Goal: Information Seeking & Learning: Learn about a topic

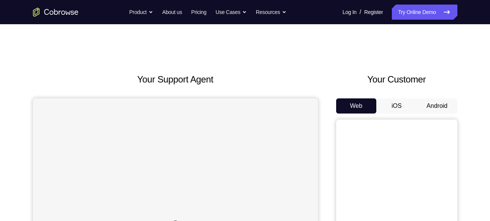
click at [433, 106] on button "Android" at bounding box center [437, 106] width 41 height 15
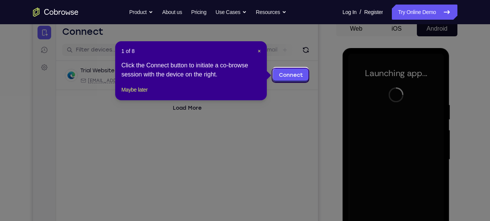
scroll to position [77, 0]
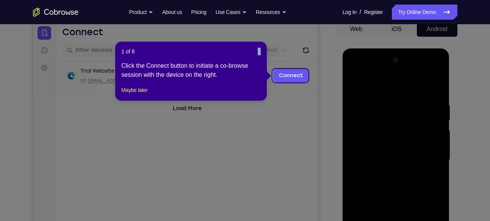
drag, startPoint x: 256, startPoint y: 52, endPoint x: 260, endPoint y: 52, distance: 3.8
click at [260, 52] on header "1 of 8 ×" at bounding box center [190, 52] width 139 height 8
drag, startPoint x: 260, startPoint y: 52, endPoint x: 227, endPoint y: 30, distance: 39.4
click at [260, 52] on span "×" at bounding box center [259, 51] width 3 height 6
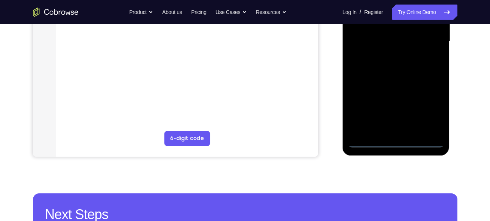
scroll to position [214, 0]
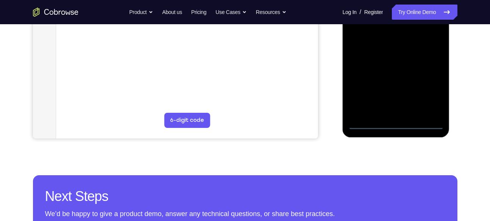
click at [390, 119] on div at bounding box center [395, 23] width 95 height 212
click at [395, 121] on div at bounding box center [395, 23] width 95 height 212
click at [426, 90] on div at bounding box center [395, 23] width 95 height 212
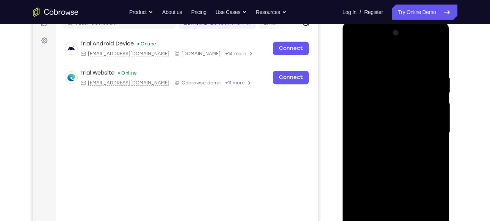
scroll to position [103, 0]
click at [362, 45] on div at bounding box center [395, 134] width 95 height 212
click at [430, 132] on div at bounding box center [395, 134] width 95 height 212
click at [388, 146] on div at bounding box center [395, 134] width 95 height 212
click at [388, 127] on div at bounding box center [395, 134] width 95 height 212
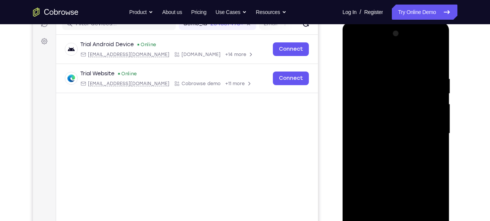
click at [441, 206] on div at bounding box center [395, 134] width 95 height 212
click at [391, 113] on div at bounding box center [395, 134] width 95 height 212
click at [383, 130] on div at bounding box center [395, 134] width 95 height 212
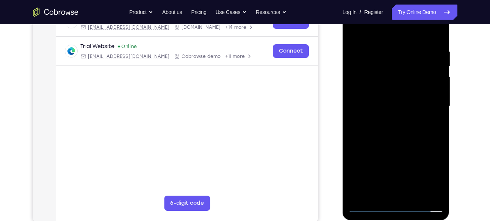
scroll to position [131, 0]
click at [410, 140] on div at bounding box center [395, 106] width 95 height 212
drag, startPoint x: 422, startPoint y: 111, endPoint x: 421, endPoint y: 98, distance: 13.3
click at [421, 98] on div at bounding box center [395, 106] width 95 height 212
drag, startPoint x: 412, startPoint y: 139, endPoint x: 412, endPoint y: 99, distance: 39.4
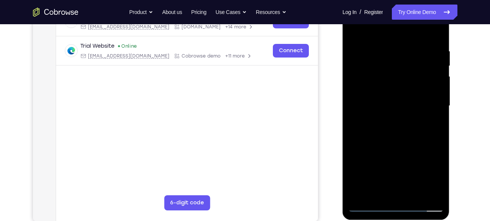
click at [412, 99] on div at bounding box center [395, 106] width 95 height 212
drag, startPoint x: 412, startPoint y: 106, endPoint x: 413, endPoint y: 77, distance: 29.2
click at [413, 77] on div at bounding box center [395, 106] width 95 height 212
drag, startPoint x: 410, startPoint y: 88, endPoint x: 410, endPoint y: 112, distance: 24.6
click at [410, 112] on div at bounding box center [395, 106] width 95 height 212
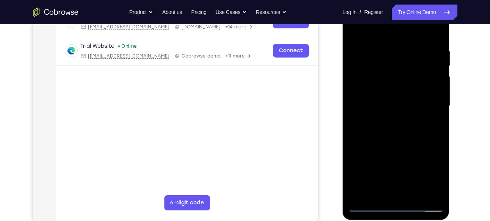
click at [438, 84] on div at bounding box center [395, 106] width 95 height 212
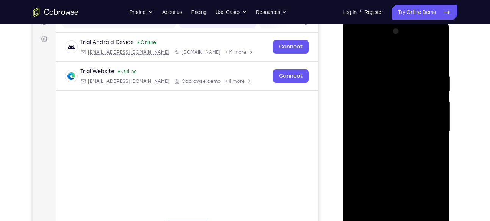
scroll to position [113, 0]
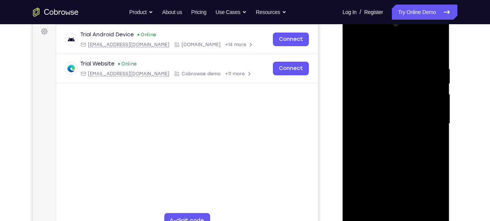
click at [438, 101] on div at bounding box center [395, 124] width 95 height 212
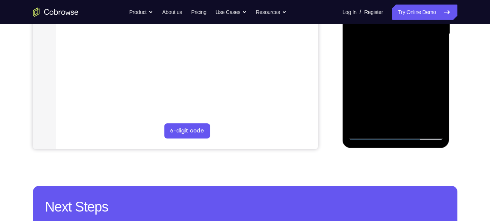
scroll to position [204, 0]
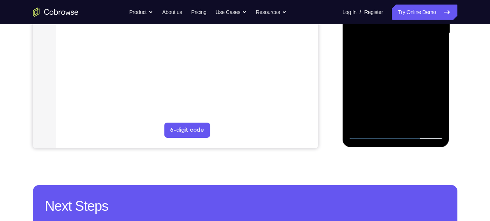
click at [412, 120] on div at bounding box center [395, 33] width 95 height 212
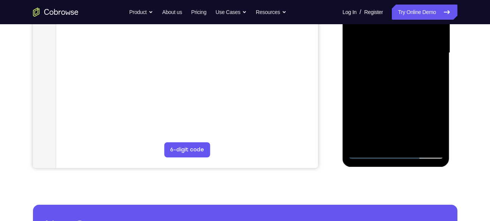
click at [399, 95] on div at bounding box center [395, 53] width 95 height 212
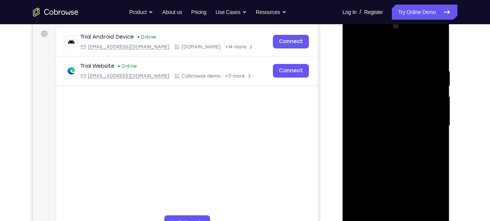
scroll to position [111, 0]
click at [355, 49] on div at bounding box center [395, 126] width 95 height 212
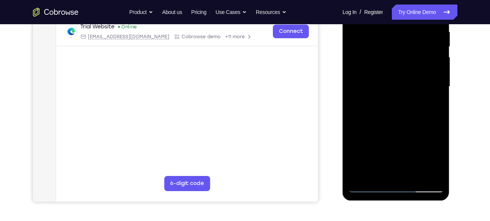
scroll to position [151, 0]
drag, startPoint x: 405, startPoint y: 67, endPoint x: 405, endPoint y: 78, distance: 10.2
click at [405, 78] on div at bounding box center [395, 86] width 95 height 212
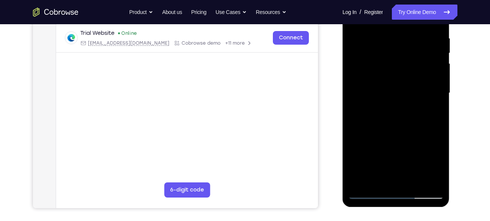
scroll to position [144, 0]
drag, startPoint x: 396, startPoint y: 142, endPoint x: 395, endPoint y: 69, distance: 73.5
click at [395, 69] on div at bounding box center [395, 93] width 95 height 212
drag, startPoint x: 408, startPoint y: 130, endPoint x: 388, endPoint y: 178, distance: 52.5
click at [388, 178] on div at bounding box center [395, 93] width 95 height 212
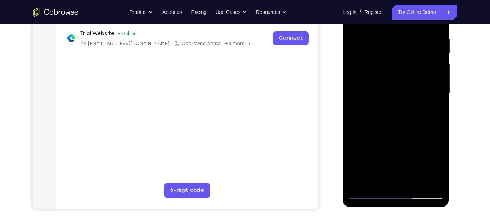
drag, startPoint x: 409, startPoint y: 77, endPoint x: 410, endPoint y: 114, distance: 37.1
click at [410, 114] on div at bounding box center [395, 93] width 95 height 212
drag, startPoint x: 424, startPoint y: 78, endPoint x: 418, endPoint y: 14, distance: 63.9
click at [418, 14] on div at bounding box center [395, 93] width 95 height 212
drag, startPoint x: 403, startPoint y: 113, endPoint x: 406, endPoint y: 38, distance: 74.3
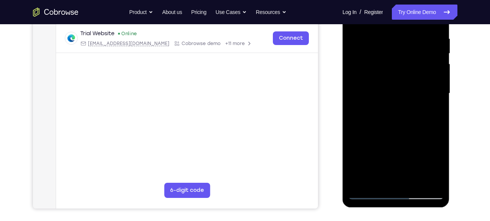
click at [406, 38] on div at bounding box center [395, 93] width 95 height 212
drag, startPoint x: 411, startPoint y: 120, endPoint x: 408, endPoint y: 63, distance: 56.9
click at [408, 63] on div at bounding box center [395, 93] width 95 height 212
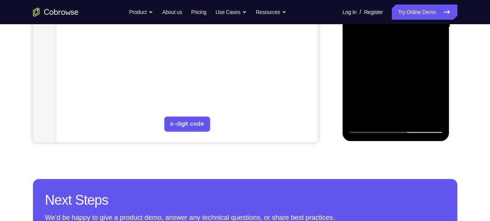
scroll to position [210, 0]
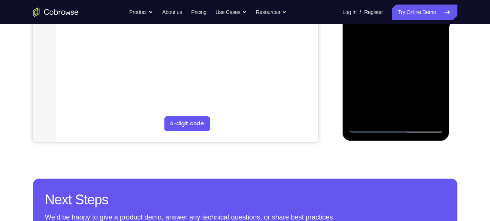
drag, startPoint x: 418, startPoint y: 56, endPoint x: 417, endPoint y: 52, distance: 5.2
click at [417, 52] on div at bounding box center [395, 27] width 95 height 212
click at [412, 66] on div at bounding box center [395, 27] width 95 height 212
click at [436, 85] on div at bounding box center [395, 27] width 95 height 212
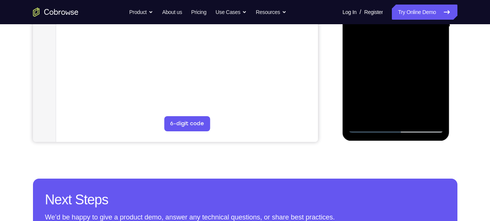
drag, startPoint x: 409, startPoint y: 75, endPoint x: 409, endPoint y: 48, distance: 26.9
click at [409, 48] on div at bounding box center [395, 27] width 95 height 212
drag, startPoint x: 382, startPoint y: 79, endPoint x: 385, endPoint y: 50, distance: 29.8
click at [385, 50] on div at bounding box center [395, 27] width 95 height 212
drag, startPoint x: 384, startPoint y: 70, endPoint x: 385, endPoint y: 53, distance: 17.1
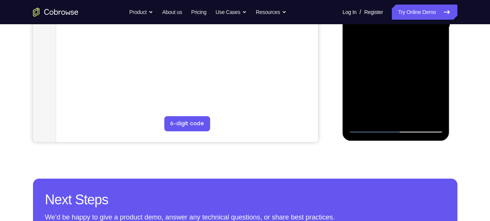
click at [385, 53] on div at bounding box center [395, 27] width 95 height 212
drag, startPoint x: 413, startPoint y: 75, endPoint x: 409, endPoint y: 40, distance: 35.1
click at [409, 40] on div at bounding box center [395, 27] width 95 height 212
drag, startPoint x: 410, startPoint y: 90, endPoint x: 409, endPoint y: 55, distance: 35.2
click at [409, 55] on div at bounding box center [395, 27] width 95 height 212
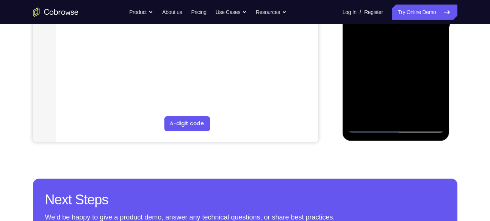
drag, startPoint x: 407, startPoint y: 78, endPoint x: 405, endPoint y: 49, distance: 28.9
click at [405, 49] on div at bounding box center [395, 27] width 95 height 212
drag, startPoint x: 411, startPoint y: 86, endPoint x: 411, endPoint y: 52, distance: 33.3
click at [411, 52] on div at bounding box center [395, 27] width 95 height 212
drag, startPoint x: 411, startPoint y: 75, endPoint x: 411, endPoint y: 59, distance: 15.9
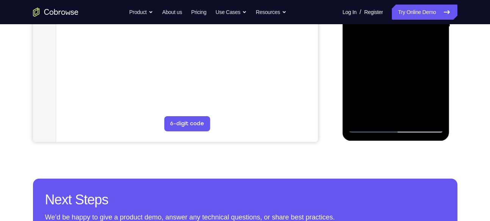
click at [411, 59] on div at bounding box center [395, 27] width 95 height 212
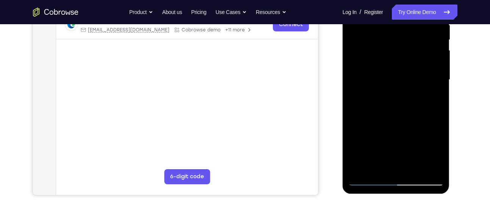
scroll to position [156, 0]
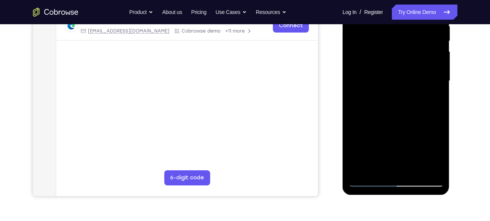
drag, startPoint x: 419, startPoint y: 76, endPoint x: 419, endPoint y: 50, distance: 26.1
click at [419, 50] on div at bounding box center [395, 81] width 95 height 212
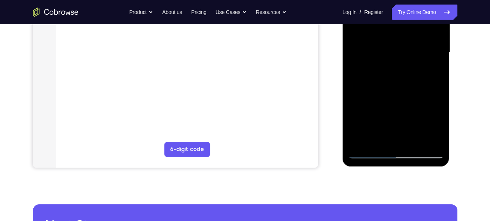
scroll to position [183, 0]
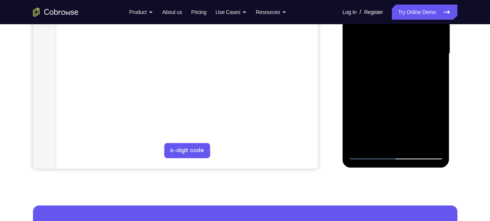
click at [438, 50] on div at bounding box center [395, 54] width 95 height 212
drag, startPoint x: 419, startPoint y: 87, endPoint x: 416, endPoint y: 97, distance: 10.9
click at [416, 97] on div at bounding box center [395, 54] width 95 height 212
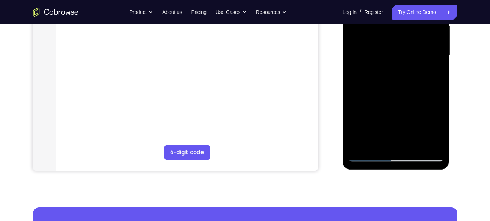
drag, startPoint x: 407, startPoint y: 86, endPoint x: 403, endPoint y: 41, distance: 44.8
click at [403, 41] on div at bounding box center [395, 56] width 95 height 212
drag, startPoint x: 412, startPoint y: 86, endPoint x: 413, endPoint y: 48, distance: 37.9
click at [413, 48] on div at bounding box center [395, 56] width 95 height 212
drag, startPoint x: 413, startPoint y: 104, endPoint x: 414, endPoint y: 53, distance: 51.2
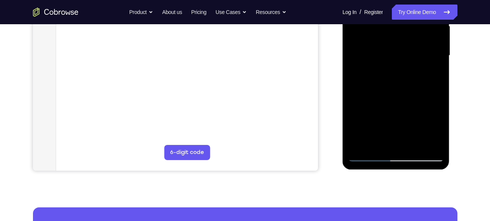
click at [414, 53] on div at bounding box center [395, 56] width 95 height 212
drag, startPoint x: 413, startPoint y: 101, endPoint x: 413, endPoint y: 39, distance: 62.5
click at [413, 39] on div at bounding box center [395, 56] width 95 height 212
drag, startPoint x: 410, startPoint y: 117, endPoint x: 414, endPoint y: 59, distance: 57.7
click at [414, 59] on div at bounding box center [395, 56] width 95 height 212
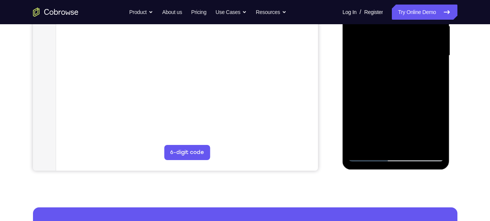
drag, startPoint x: 402, startPoint y: 103, endPoint x: 407, endPoint y: 41, distance: 61.6
click at [407, 41] on div at bounding box center [395, 56] width 95 height 212
drag, startPoint x: 409, startPoint y: 98, endPoint x: 408, endPoint y: 49, distance: 49.3
click at [408, 49] on div at bounding box center [395, 56] width 95 height 212
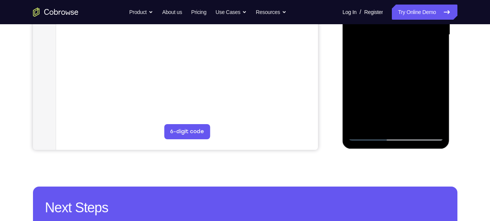
scroll to position [181, 0]
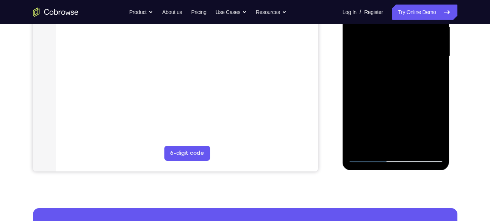
drag, startPoint x: 410, startPoint y: 98, endPoint x: 410, endPoint y: 50, distance: 48.5
click at [410, 50] on div at bounding box center [395, 56] width 95 height 212
drag, startPoint x: 400, startPoint y: 73, endPoint x: 400, endPoint y: 85, distance: 12.5
click at [400, 85] on div at bounding box center [395, 56] width 95 height 212
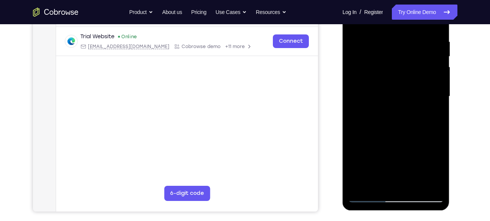
scroll to position [139, 0]
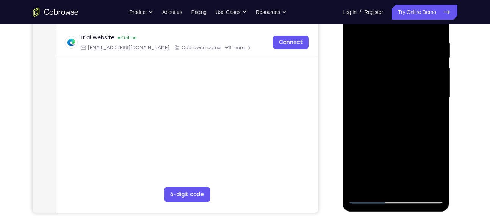
click at [439, 53] on div at bounding box center [395, 98] width 95 height 212
click at [352, 118] on div at bounding box center [395, 98] width 95 height 212
click at [438, 53] on div at bounding box center [395, 98] width 95 height 212
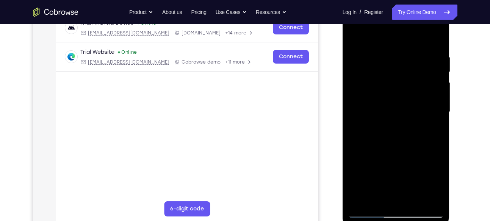
scroll to position [125, 0]
click at [438, 67] on div at bounding box center [395, 112] width 95 height 212
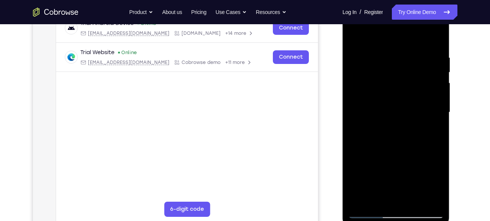
click at [438, 67] on div at bounding box center [395, 112] width 95 height 212
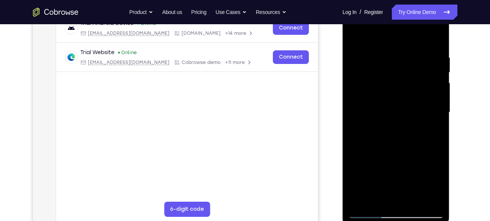
click at [438, 67] on div at bounding box center [395, 112] width 95 height 212
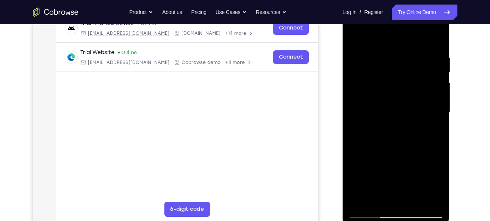
click at [438, 67] on div at bounding box center [395, 112] width 95 height 212
click at [353, 67] on div at bounding box center [395, 112] width 95 height 212
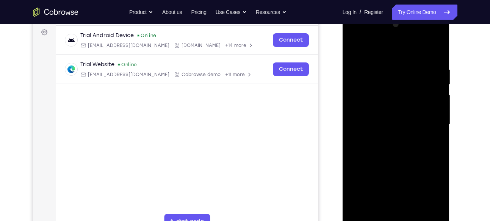
scroll to position [113, 0]
click at [437, 77] on div at bounding box center [395, 124] width 95 height 212
drag, startPoint x: 411, startPoint y: 119, endPoint x: 406, endPoint y: 54, distance: 64.6
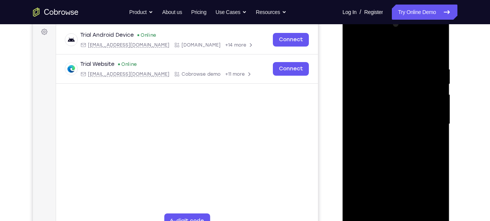
click at [406, 54] on div at bounding box center [395, 124] width 95 height 212
drag, startPoint x: 412, startPoint y: 120, endPoint x: 411, endPoint y: 62, distance: 58.4
click at [411, 62] on div at bounding box center [395, 124] width 95 height 212
drag, startPoint x: 414, startPoint y: 108, endPoint x: 415, endPoint y: 81, distance: 26.9
click at [415, 81] on div at bounding box center [395, 124] width 95 height 212
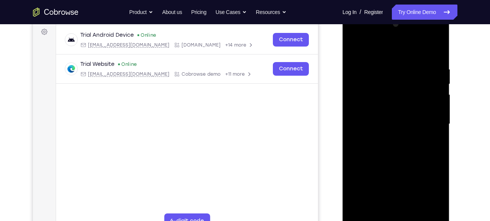
drag, startPoint x: 407, startPoint y: 127, endPoint x: 406, endPoint y: 56, distance: 70.5
click at [406, 56] on div at bounding box center [395, 124] width 95 height 212
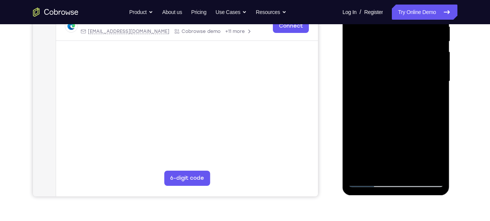
scroll to position [156, 0]
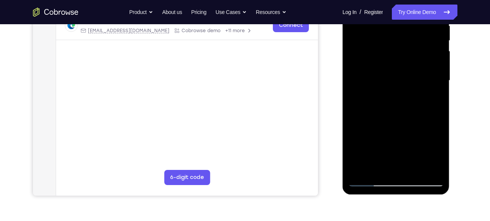
drag, startPoint x: 407, startPoint y: 77, endPoint x: 400, endPoint y: 47, distance: 31.5
click at [400, 47] on div at bounding box center [395, 81] width 95 height 212
drag, startPoint x: 411, startPoint y: 111, endPoint x: 411, endPoint y: 137, distance: 26.5
click at [411, 137] on div at bounding box center [395, 81] width 95 height 212
click at [434, 58] on div at bounding box center [395, 81] width 95 height 212
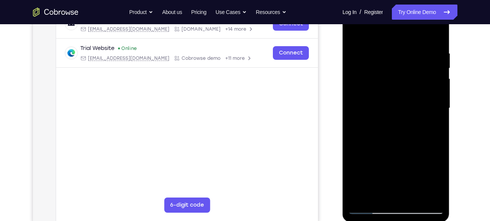
scroll to position [128, 0]
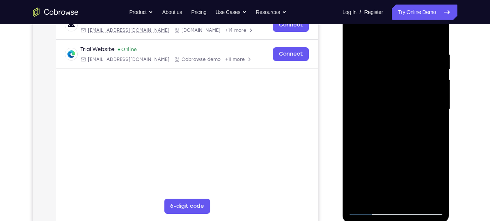
click at [438, 84] on div at bounding box center [395, 109] width 95 height 212
drag, startPoint x: 426, startPoint y: 111, endPoint x: 418, endPoint y: 62, distance: 49.1
click at [418, 62] on div at bounding box center [395, 109] width 95 height 212
drag, startPoint x: 400, startPoint y: 109, endPoint x: 398, endPoint y: 55, distance: 54.2
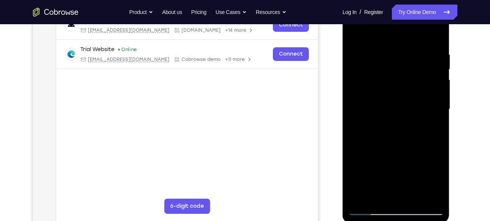
click at [398, 55] on div at bounding box center [395, 109] width 95 height 212
drag, startPoint x: 407, startPoint y: 120, endPoint x: 407, endPoint y: 93, distance: 27.7
click at [407, 93] on div at bounding box center [395, 109] width 95 height 212
click at [438, 95] on div at bounding box center [395, 109] width 95 height 212
click at [437, 94] on div at bounding box center [395, 109] width 95 height 212
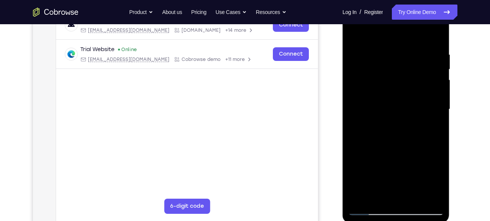
click at [437, 94] on div at bounding box center [395, 109] width 95 height 212
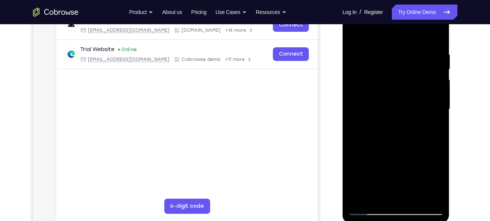
click at [437, 94] on div at bounding box center [395, 109] width 95 height 212
drag, startPoint x: 411, startPoint y: 87, endPoint x: 407, endPoint y: 63, distance: 23.9
click at [407, 63] on div at bounding box center [395, 109] width 95 height 212
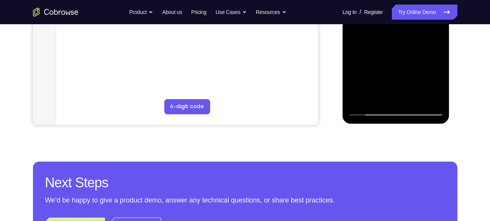
scroll to position [228, 0]
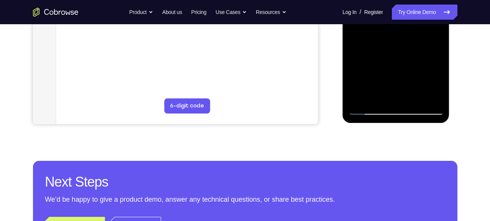
click at [413, 99] on div at bounding box center [395, 9] width 95 height 212
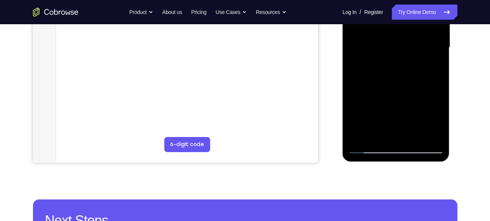
scroll to position [183, 0]
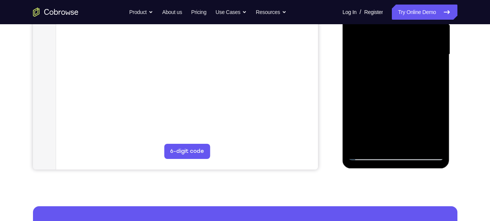
click at [389, 66] on div at bounding box center [395, 54] width 95 height 212
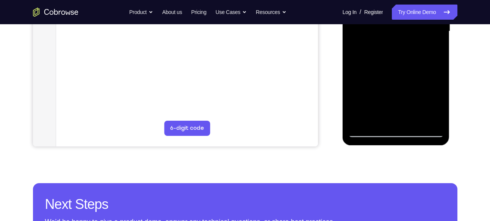
scroll to position [207, 0]
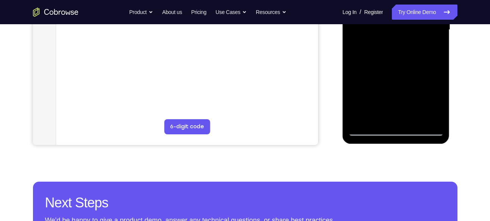
click at [379, 117] on div at bounding box center [395, 30] width 95 height 212
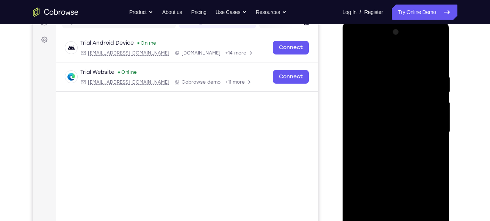
scroll to position [104, 0]
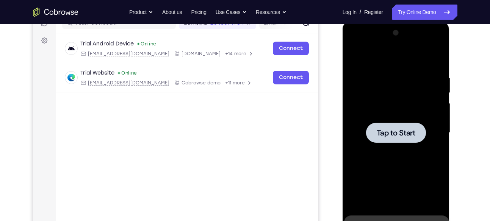
click at [401, 129] on span "Tap to Start" at bounding box center [396, 133] width 39 height 8
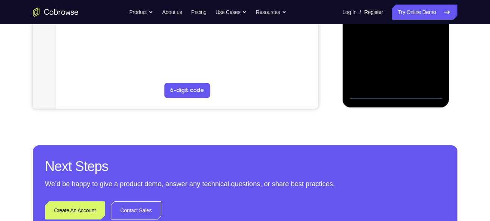
scroll to position [243, 0]
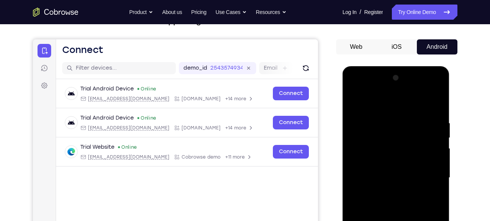
scroll to position [58, 0]
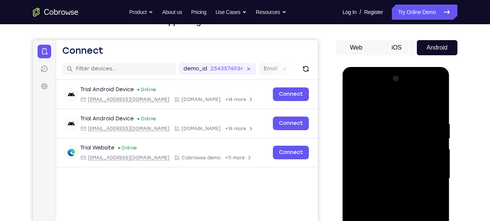
click at [374, 106] on div at bounding box center [395, 179] width 95 height 212
click at [426, 174] on div at bounding box center [395, 179] width 95 height 212
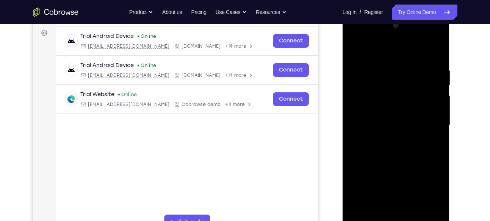
scroll to position [112, 0]
click at [389, 137] on div at bounding box center [395, 125] width 95 height 212
click at [391, 118] on div at bounding box center [395, 125] width 95 height 212
click at [376, 125] on div at bounding box center [395, 125] width 95 height 212
click at [374, 153] on div at bounding box center [395, 125] width 95 height 212
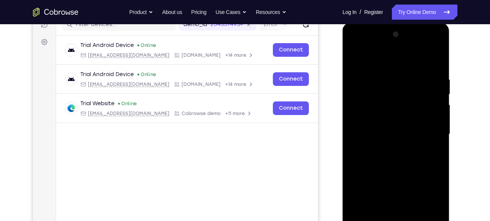
scroll to position [102, 0]
click at [397, 154] on div at bounding box center [395, 135] width 95 height 212
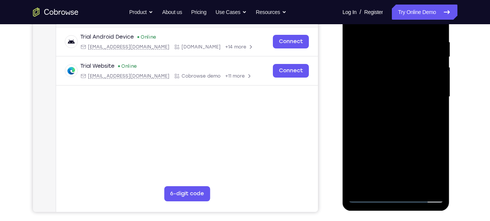
scroll to position [141, 0]
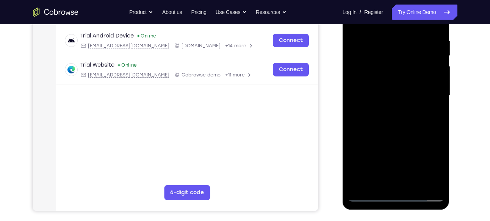
click at [388, 38] on div at bounding box center [395, 96] width 95 height 212
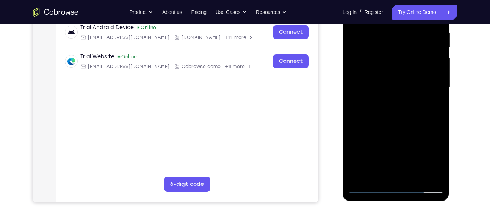
scroll to position [153, 0]
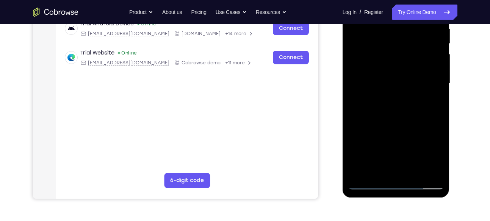
click at [425, 167] on div at bounding box center [395, 84] width 95 height 212
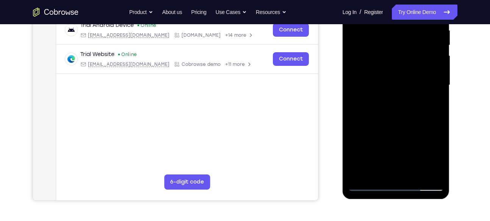
scroll to position [156, 0]
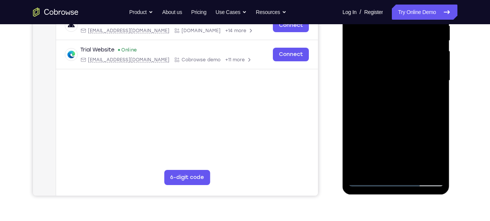
click at [425, 164] on div at bounding box center [395, 81] width 95 height 212
click at [351, 109] on div at bounding box center [395, 81] width 95 height 212
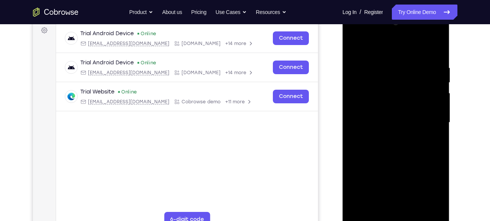
scroll to position [114, 0]
click at [360, 50] on div at bounding box center [395, 123] width 95 height 212
click at [401, 155] on div at bounding box center [395, 123] width 95 height 212
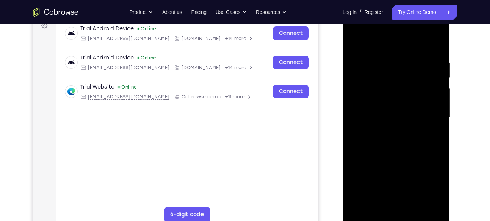
scroll to position [120, 0]
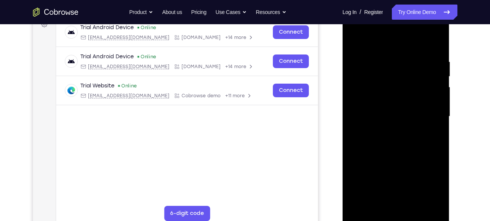
click at [366, 59] on div at bounding box center [395, 117] width 95 height 212
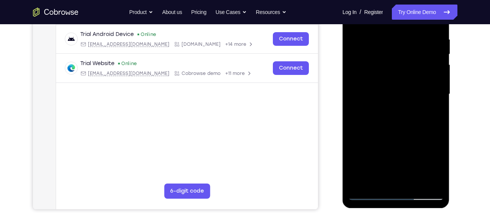
click at [432, 87] on div at bounding box center [395, 94] width 95 height 212
click at [437, 85] on div at bounding box center [395, 94] width 95 height 212
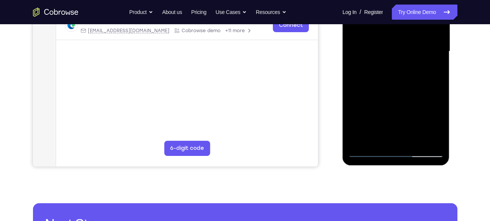
scroll to position [186, 0]
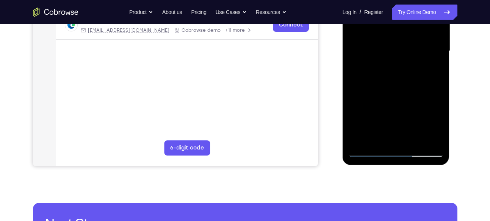
click at [429, 100] on div at bounding box center [395, 51] width 95 height 212
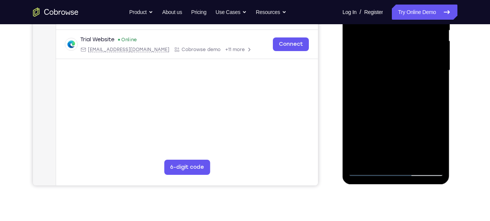
scroll to position [165, 0]
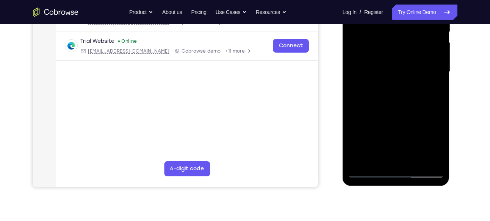
drag, startPoint x: 419, startPoint y: 78, endPoint x: 427, endPoint y: 78, distance: 8.3
click at [427, 78] on div at bounding box center [395, 72] width 95 height 212
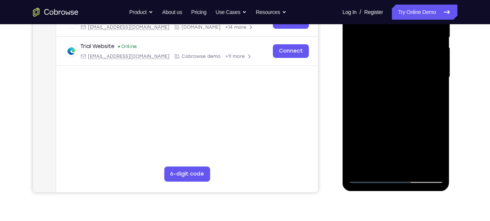
click at [438, 78] on div at bounding box center [395, 77] width 95 height 212
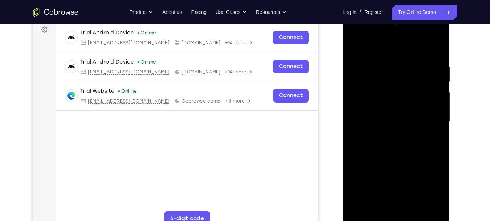
scroll to position [115, 0]
click at [357, 46] on div at bounding box center [395, 122] width 95 height 212
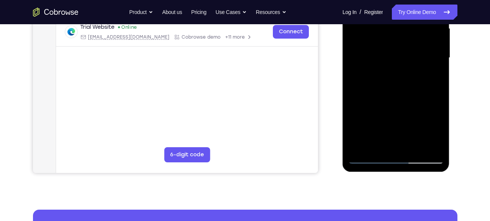
scroll to position [185, 0]
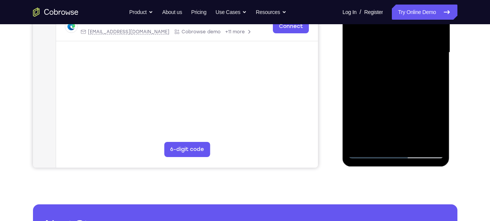
click at [401, 102] on div at bounding box center [395, 53] width 95 height 212
click at [395, 124] on div at bounding box center [395, 53] width 95 height 212
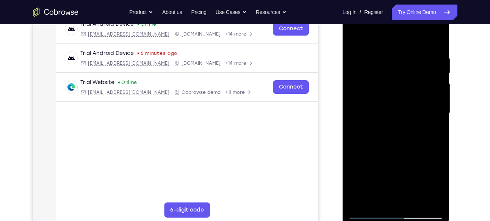
scroll to position [92, 0]
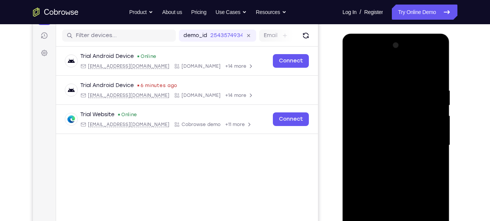
click at [354, 70] on div at bounding box center [395, 145] width 95 height 212
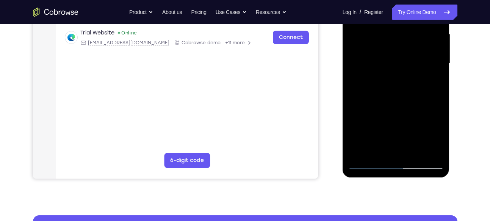
scroll to position [177, 0]
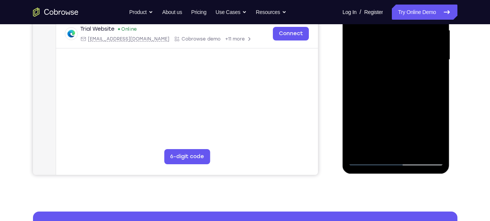
click at [412, 146] on div at bounding box center [395, 60] width 95 height 212
click at [417, 149] on div at bounding box center [395, 60] width 95 height 212
click at [399, 102] on div at bounding box center [395, 60] width 95 height 212
click at [389, 73] on div at bounding box center [395, 60] width 95 height 212
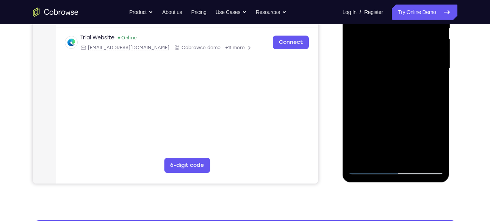
scroll to position [172, 0]
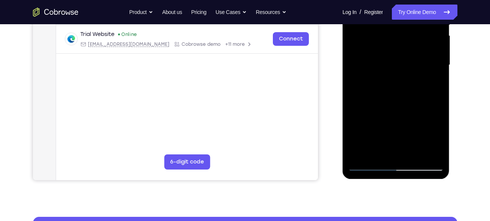
click at [388, 149] on div at bounding box center [395, 65] width 95 height 212
click at [438, 139] on div at bounding box center [395, 65] width 95 height 212
click at [385, 83] on div at bounding box center [395, 65] width 95 height 212
click at [436, 138] on div at bounding box center [395, 65] width 95 height 212
click at [424, 84] on div at bounding box center [395, 65] width 95 height 212
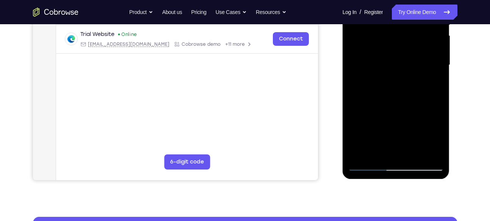
click at [420, 81] on div at bounding box center [395, 65] width 95 height 212
click at [422, 82] on div at bounding box center [395, 65] width 95 height 212
click at [422, 83] on div at bounding box center [395, 65] width 95 height 212
click at [377, 152] on div at bounding box center [395, 65] width 95 height 212
click at [418, 109] on div at bounding box center [395, 65] width 95 height 212
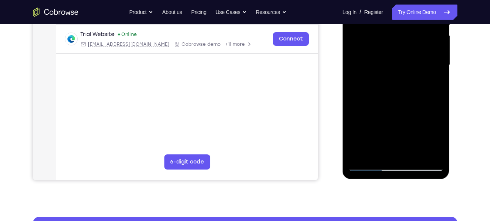
click at [434, 78] on div at bounding box center [395, 65] width 95 height 212
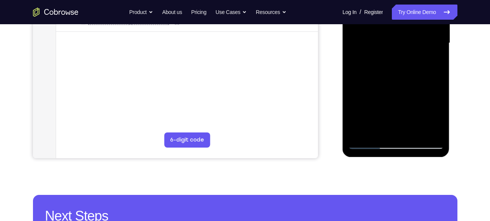
scroll to position [195, 0]
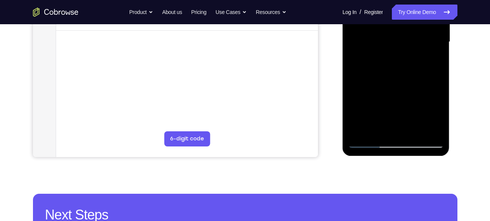
click at [368, 140] on div at bounding box center [395, 42] width 95 height 212
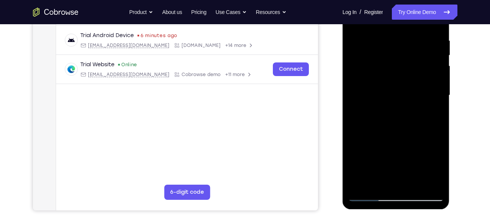
scroll to position [112, 0]
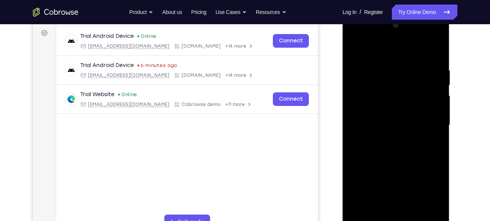
click at [356, 51] on div at bounding box center [395, 125] width 95 height 212
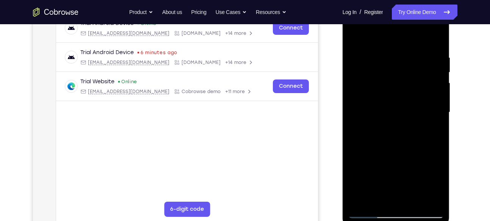
scroll to position [126, 0]
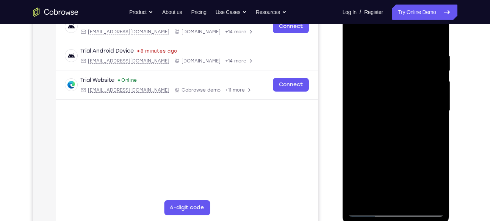
click at [357, 33] on div at bounding box center [395, 111] width 95 height 212
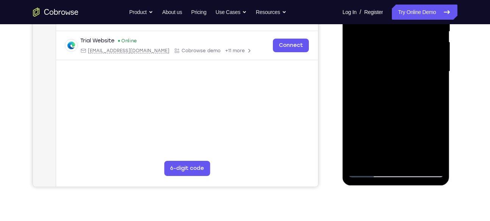
scroll to position [166, 0]
drag, startPoint x: 414, startPoint y: 56, endPoint x: 410, endPoint y: 64, distance: 8.5
click at [410, 64] on div at bounding box center [395, 71] width 95 height 212
click at [355, 137] on div at bounding box center [395, 71] width 95 height 212
drag, startPoint x: 396, startPoint y: 111, endPoint x: 387, endPoint y: 136, distance: 26.8
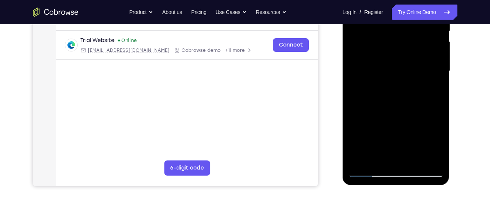
click at [387, 136] on div at bounding box center [395, 71] width 95 height 212
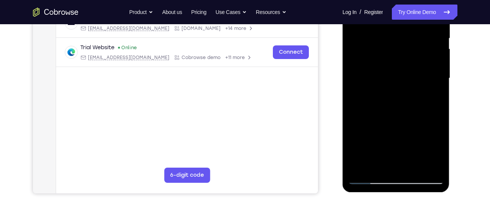
scroll to position [135, 0]
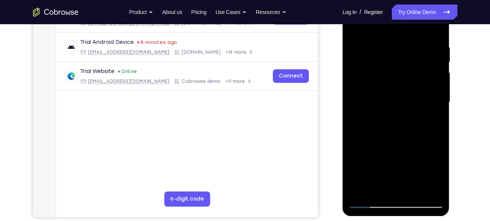
drag, startPoint x: 411, startPoint y: 113, endPoint x: 430, endPoint y: 97, distance: 25.8
click at [430, 97] on div at bounding box center [395, 102] width 95 height 212
click at [407, 52] on div at bounding box center [395, 102] width 95 height 212
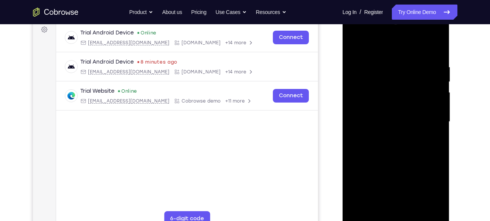
scroll to position [146, 0]
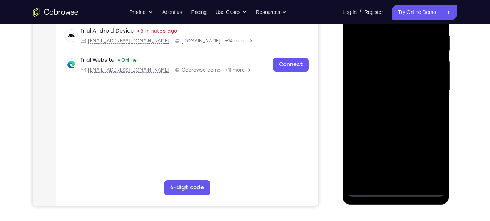
click at [438, 76] on div at bounding box center [395, 91] width 95 height 212
drag, startPoint x: 438, startPoint y: 76, endPoint x: 440, endPoint y: 50, distance: 26.3
click at [440, 50] on div at bounding box center [395, 91] width 95 height 212
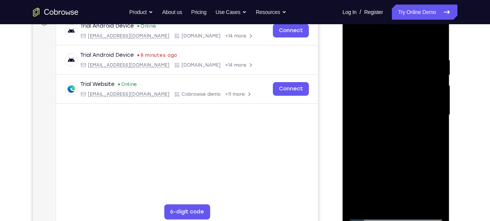
scroll to position [120, 0]
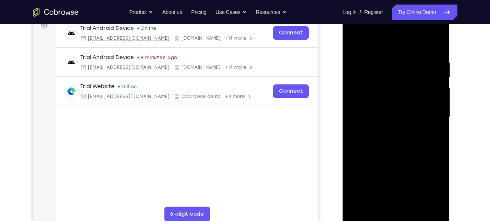
click at [436, 63] on div at bounding box center [395, 117] width 95 height 212
click at [439, 63] on div at bounding box center [395, 117] width 95 height 212
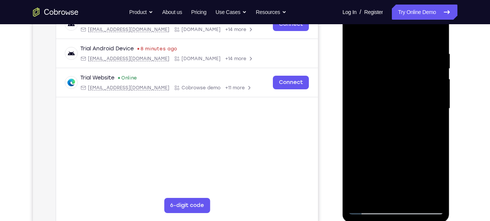
click at [352, 72] on div at bounding box center [395, 109] width 95 height 212
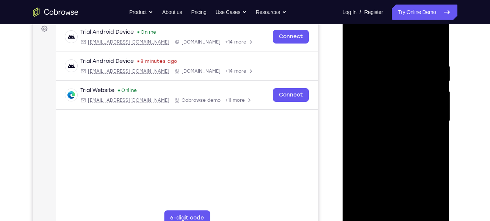
scroll to position [120, 0]
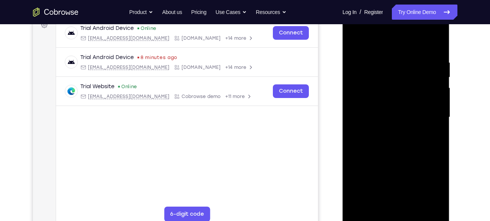
click at [436, 83] on div at bounding box center [395, 117] width 95 height 212
click at [436, 71] on div at bounding box center [395, 117] width 95 height 212
click at [354, 94] on div at bounding box center [395, 117] width 95 height 212
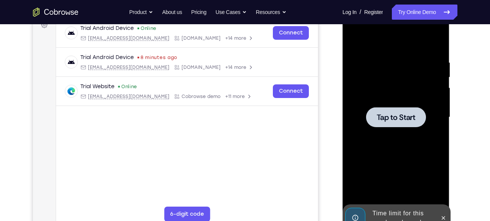
click at [354, 94] on div at bounding box center [395, 117] width 95 height 212
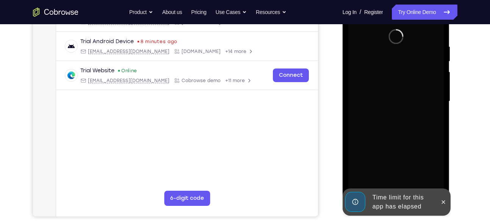
scroll to position [131, 0]
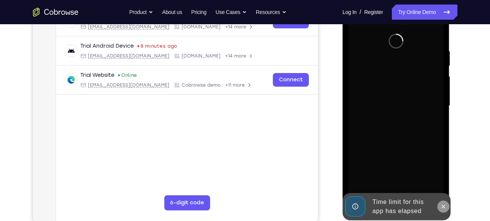
click at [447, 210] on button at bounding box center [443, 207] width 12 height 12
